Goal: Transaction & Acquisition: Purchase product/service

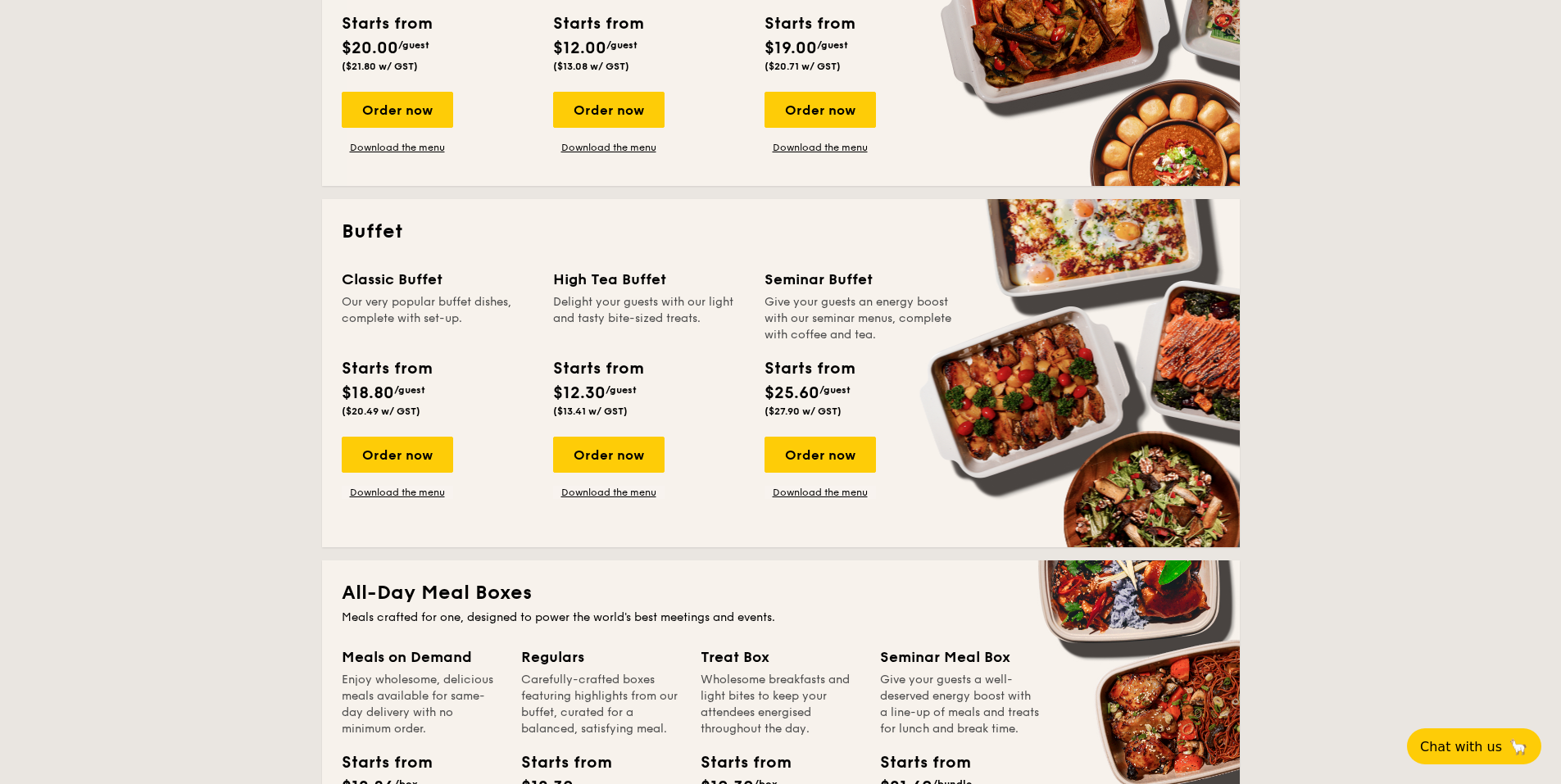
scroll to position [573, 0]
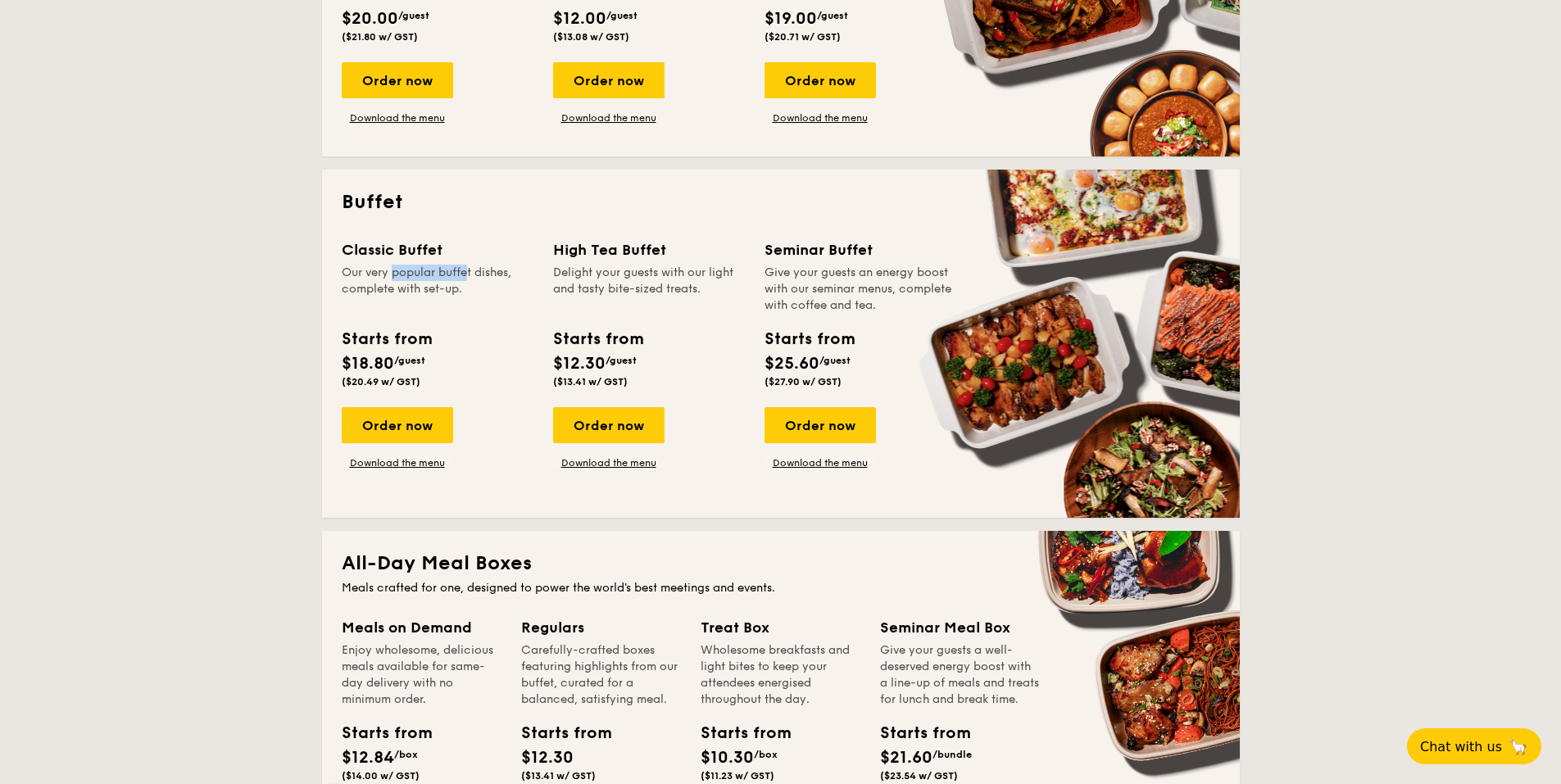
drag, startPoint x: 357, startPoint y: 276, endPoint x: 430, endPoint y: 280, distance: 73.1
click at [430, 280] on div "Our very popular buffet dishes, complete with set-up." at bounding box center [437, 289] width 192 height 50
click at [434, 287] on div "Our very popular buffet dishes, complete with set-up." at bounding box center [437, 289] width 192 height 50
click at [416, 423] on div "Order now" at bounding box center [397, 425] width 111 height 36
